Goal: Task Accomplishment & Management: Manage account settings

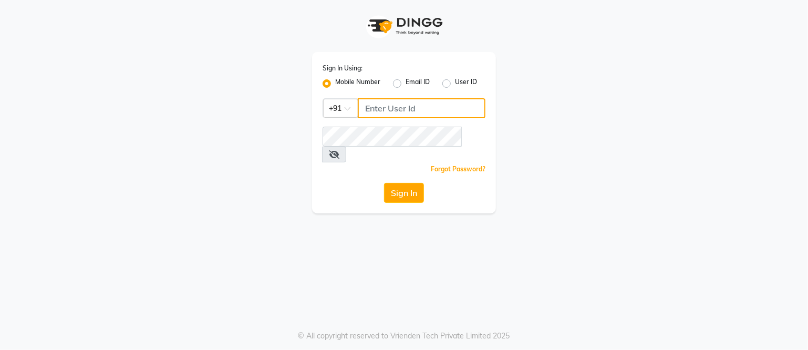
type input "7517089196"
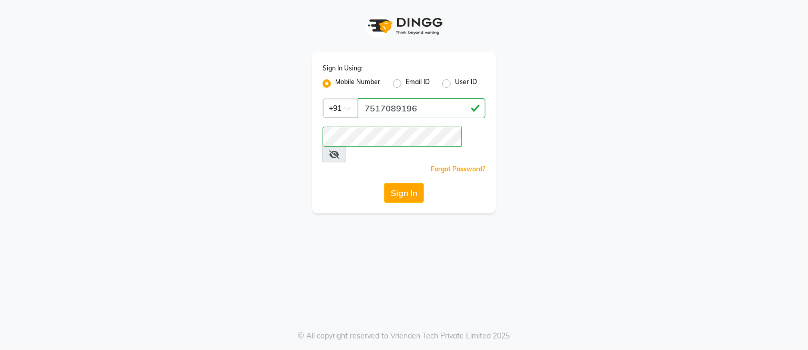
click at [208, 63] on div "Sign In Using: Mobile Number Email ID User ID Country Code × [PHONE_NUMBER] Rem…" at bounding box center [404, 106] width 599 height 213
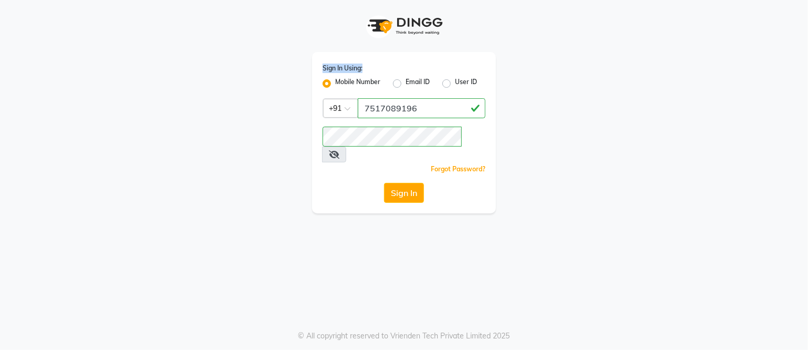
click at [208, 63] on div "Sign In Using: Mobile Number Email ID User ID Country Code × [PHONE_NUMBER] Rem…" at bounding box center [404, 106] width 599 height 213
drag, startPoint x: 208, startPoint y: 63, endPoint x: 452, endPoint y: 255, distance: 311.0
click at [452, 255] on div "Sign In Using: Mobile Number Email ID User ID Country Code × [PHONE_NUMBER] Rem…" at bounding box center [404, 175] width 808 height 350
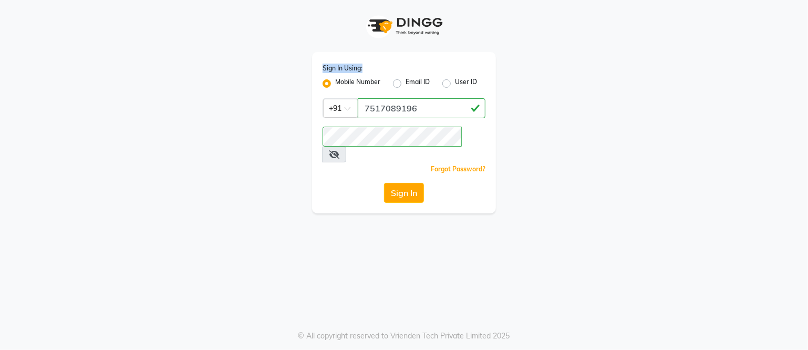
click at [340, 150] on icon at bounding box center [334, 154] width 11 height 8
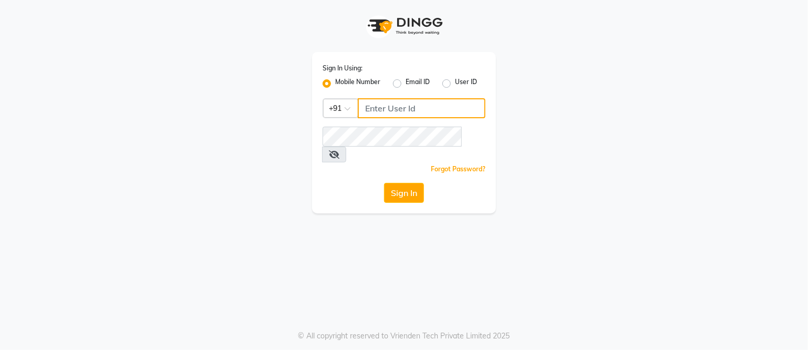
type input "7517089196"
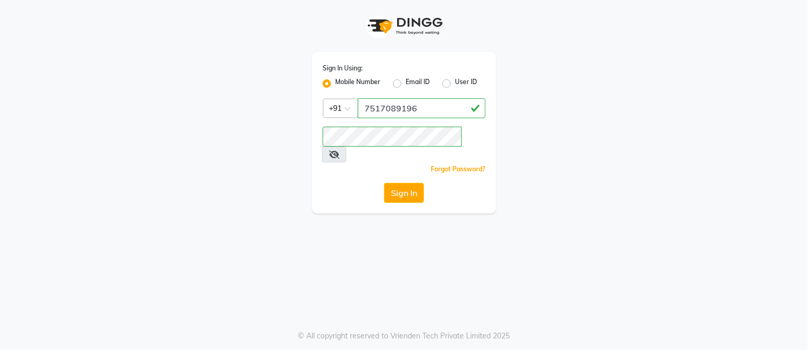
click at [340, 150] on icon at bounding box center [334, 154] width 11 height 8
click at [397, 183] on button "Sign In" at bounding box center [404, 193] width 40 height 20
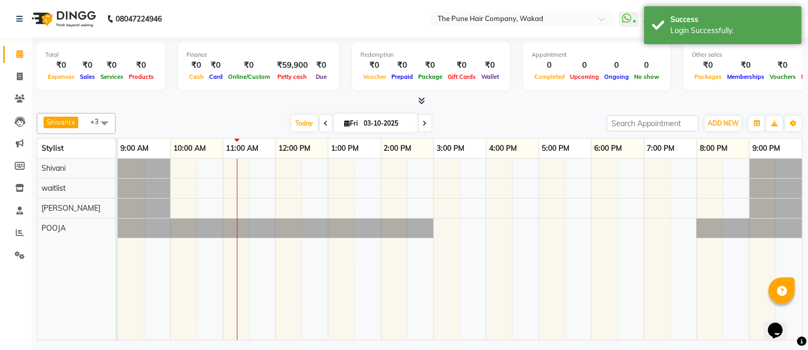
click at [472, 222] on div at bounding box center [460, 249] width 685 height 181
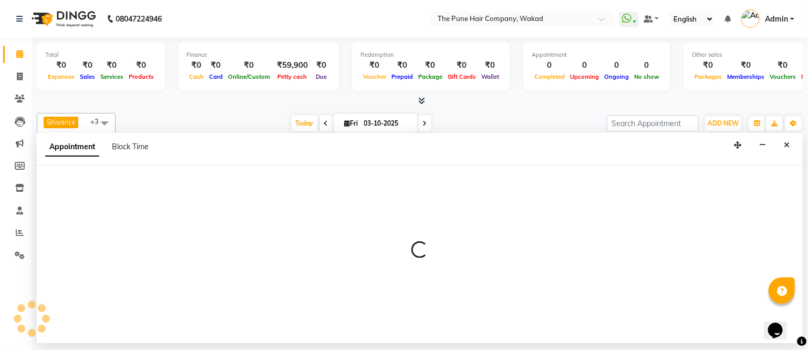
select select "61432"
select select "tentative"
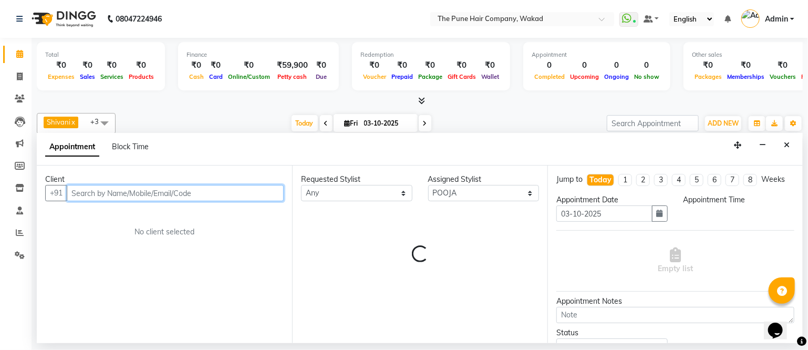
select select "930"
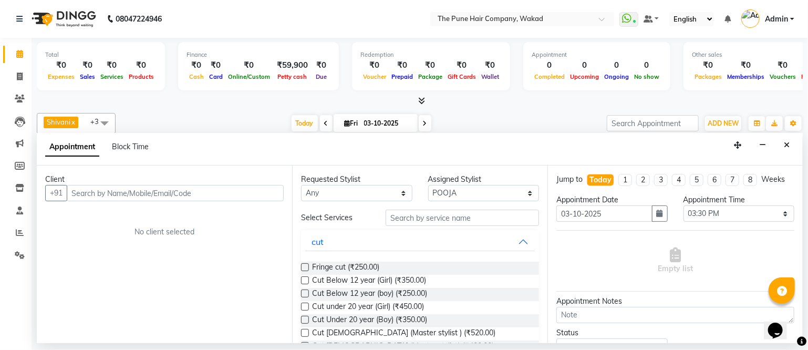
click at [103, 331] on div "Client +91 No client selected" at bounding box center [164, 255] width 255 height 178
click at [18, 70] on link "Invoice" at bounding box center [15, 76] width 25 height 17
select select "service"
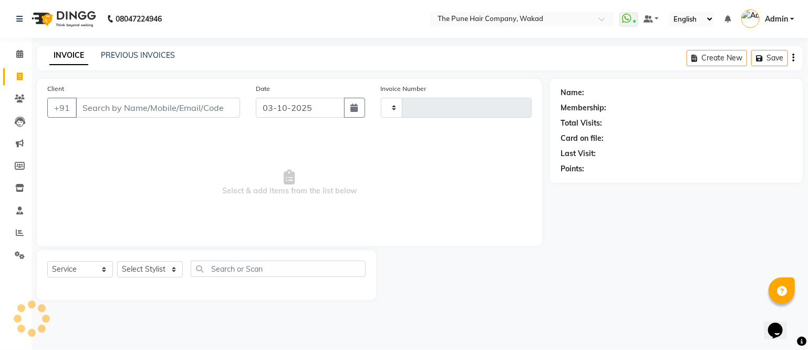
type input "0171"
select select "7117"
click at [18, 49] on span at bounding box center [20, 54] width 18 height 12
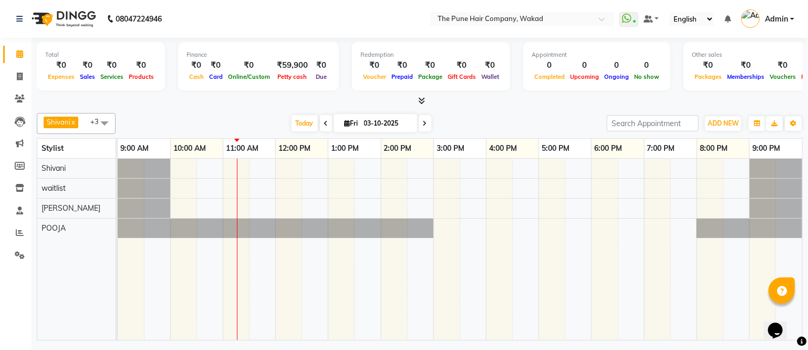
click at [322, 118] on span at bounding box center [326, 123] width 13 height 16
type input "02-10-2025"
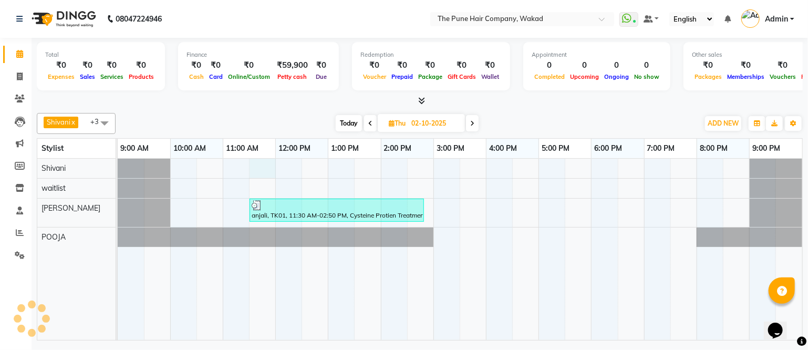
click at [257, 171] on div "anjali, TK01, 11:30 AM-02:50 PM, Cysteine Protien Treatment - Cysteine Medium" at bounding box center [460, 249] width 685 height 181
select select "59411"
select select "tentative"
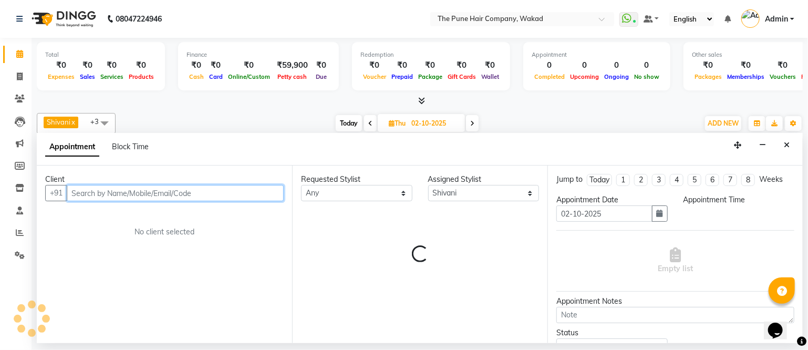
select select "690"
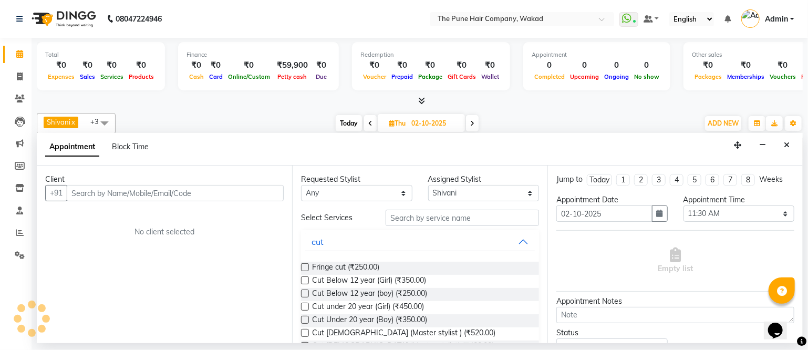
click at [18, 46] on link "Calendar" at bounding box center [15, 54] width 25 height 17
